Goal: Contribute content: Contribute content

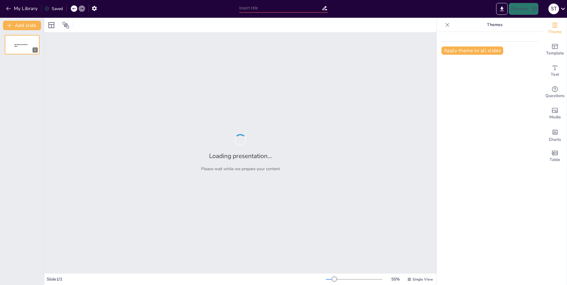
type input "La Importancia de los Derechos Humanos en la Sociedad"
click at [493, 132] on div "Apply theme to all slides" at bounding box center [490, 158] width 106 height 253
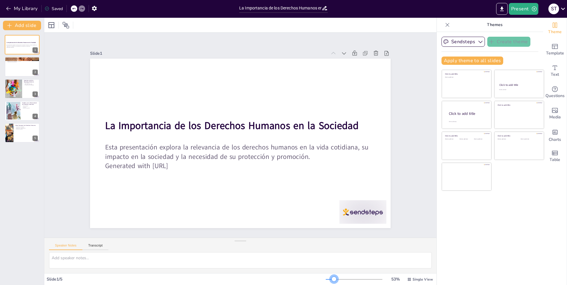
drag, startPoint x: 334, startPoint y: 278, endPoint x: 330, endPoint y: 275, distance: 5.3
click at [330, 275] on div "53 % Single View" at bounding box center [380, 278] width 108 height 9
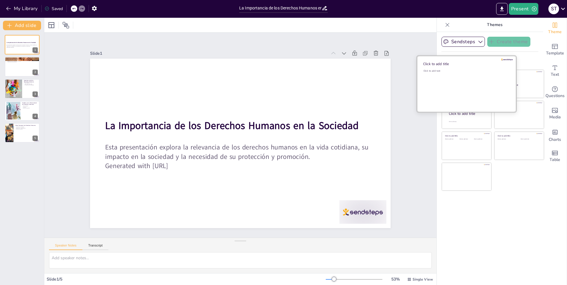
click at [480, 83] on div "Click to add text" at bounding box center [466, 87] width 85 height 37
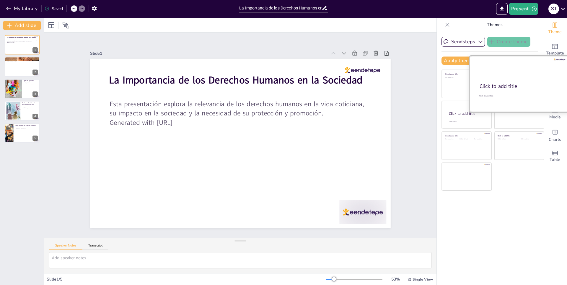
click at [520, 81] on div at bounding box center [519, 84] width 99 height 56
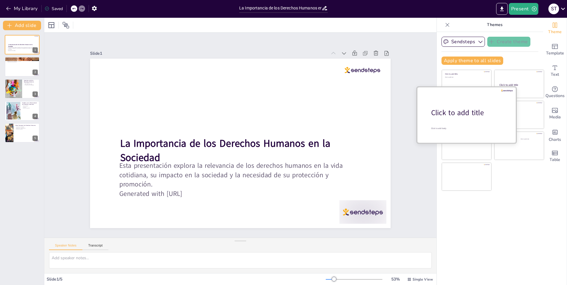
click at [445, 116] on div "Click to add title" at bounding box center [468, 113] width 75 height 10
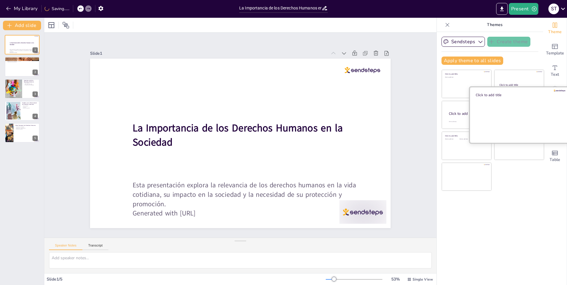
click at [524, 109] on div at bounding box center [519, 115] width 99 height 56
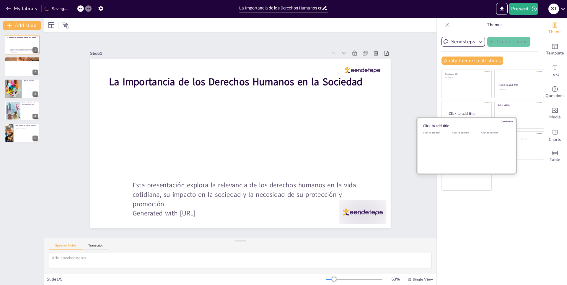
click at [452, 145] on div "Click to add text" at bounding box center [465, 149] width 27 height 37
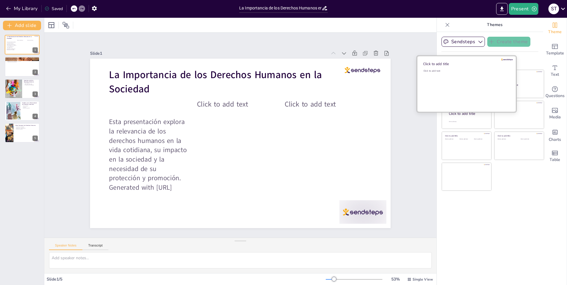
click at [457, 82] on div "Click to add text" at bounding box center [466, 87] width 85 height 37
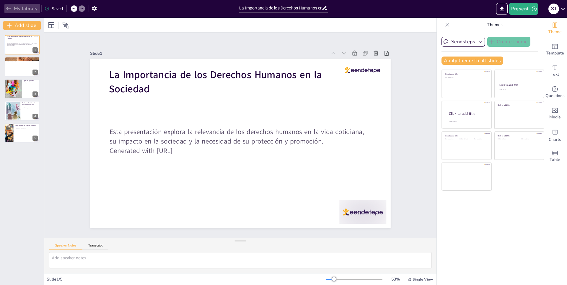
click at [11, 11] on icon "button" at bounding box center [9, 9] width 6 height 6
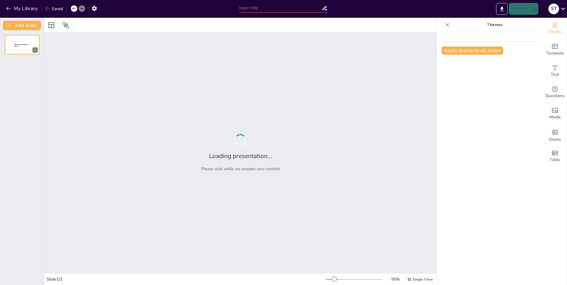
type input "Deportes Populares en el Mundo: Un Análisis Global"
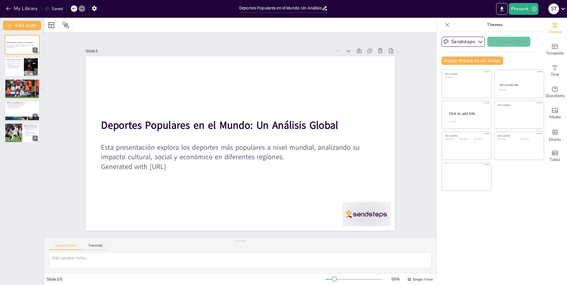
click at [415, 78] on div "Slide 1 Deportes Populares en el Mundo: Un Análisis Global Esta presentación ex…" at bounding box center [241, 134] width 412 height 245
click at [9, 9] on icon "button" at bounding box center [8, 9] width 4 height 4
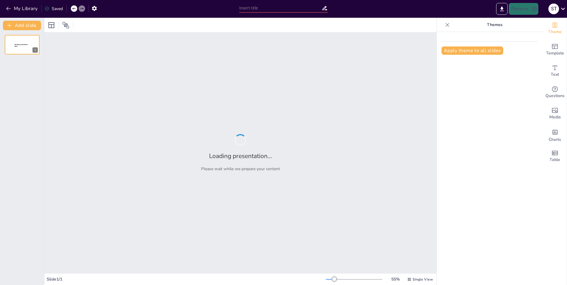
type input "Diversidad Animal: Un Viaje por el Reino Animal"
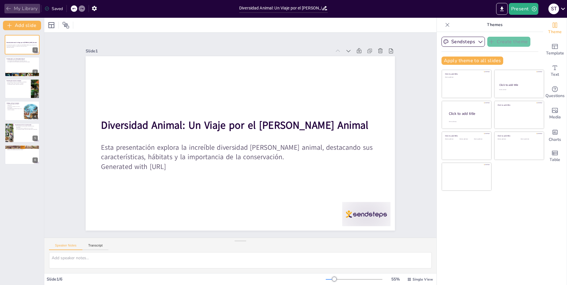
click at [7, 7] on icon "button" at bounding box center [9, 9] width 6 height 6
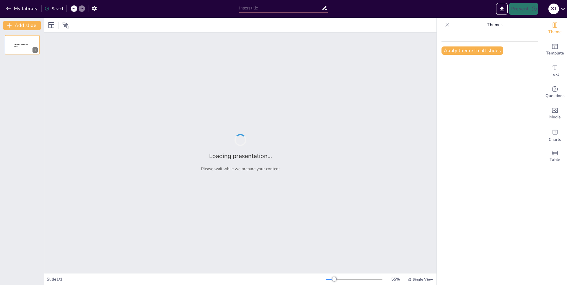
type input "Explorando el Sistema Solar: Estructura y Composición"
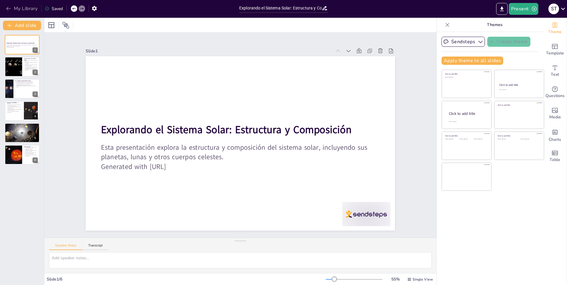
click at [11, 6] on icon "button" at bounding box center [9, 9] width 6 height 6
